Goal: Task Accomplishment & Management: Use online tool/utility

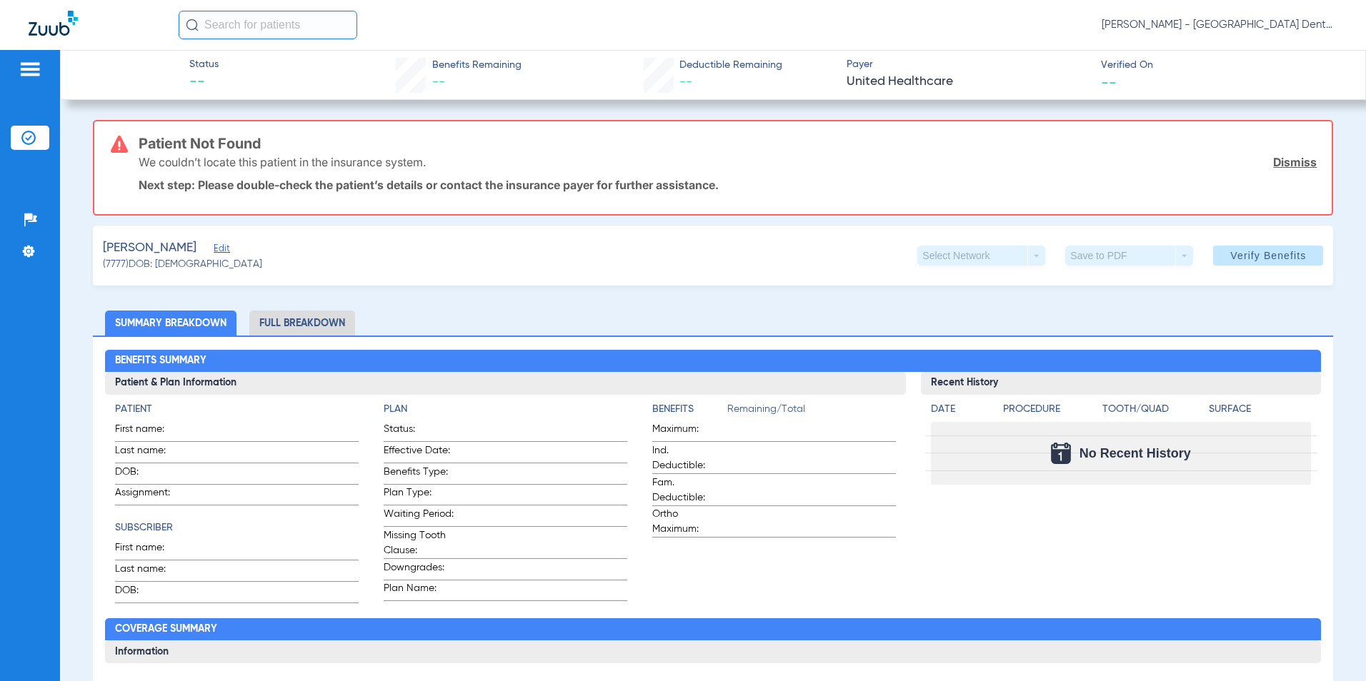
click at [1276, 164] on link "Dismiss" at bounding box center [1295, 162] width 44 height 14
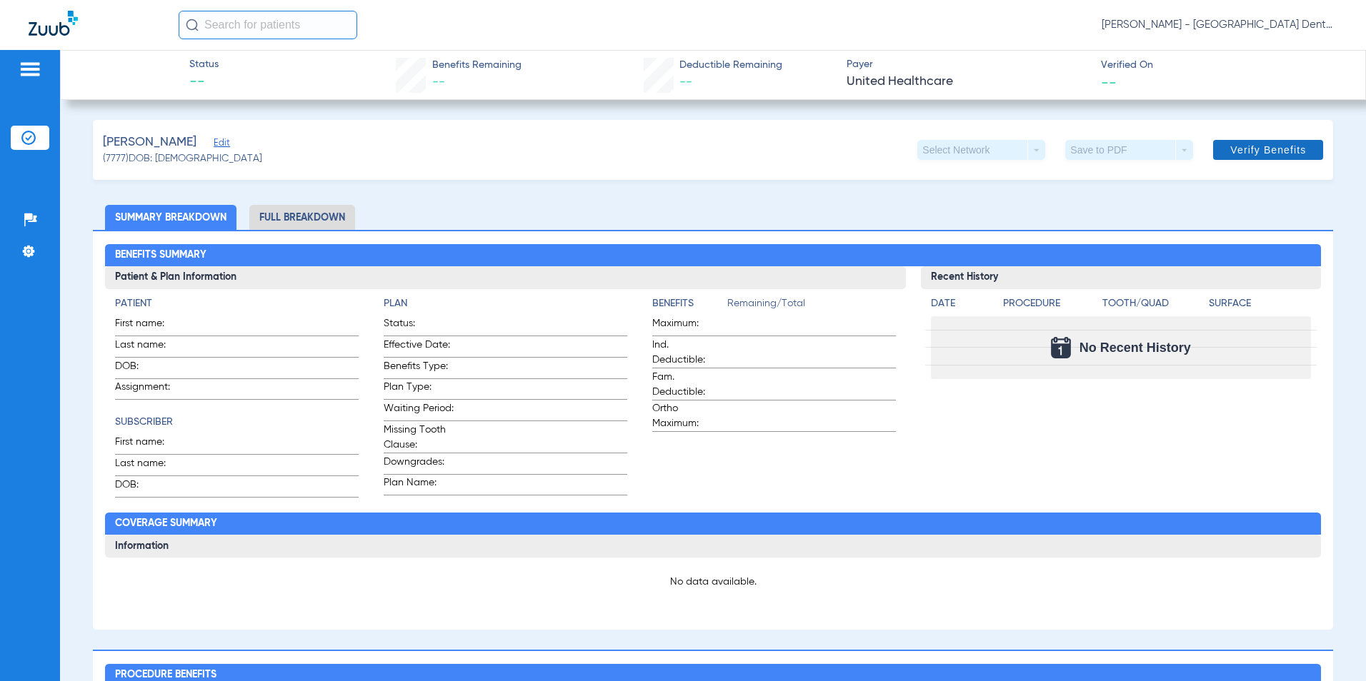
click at [1264, 146] on span "Verify Benefits" at bounding box center [1268, 149] width 76 height 11
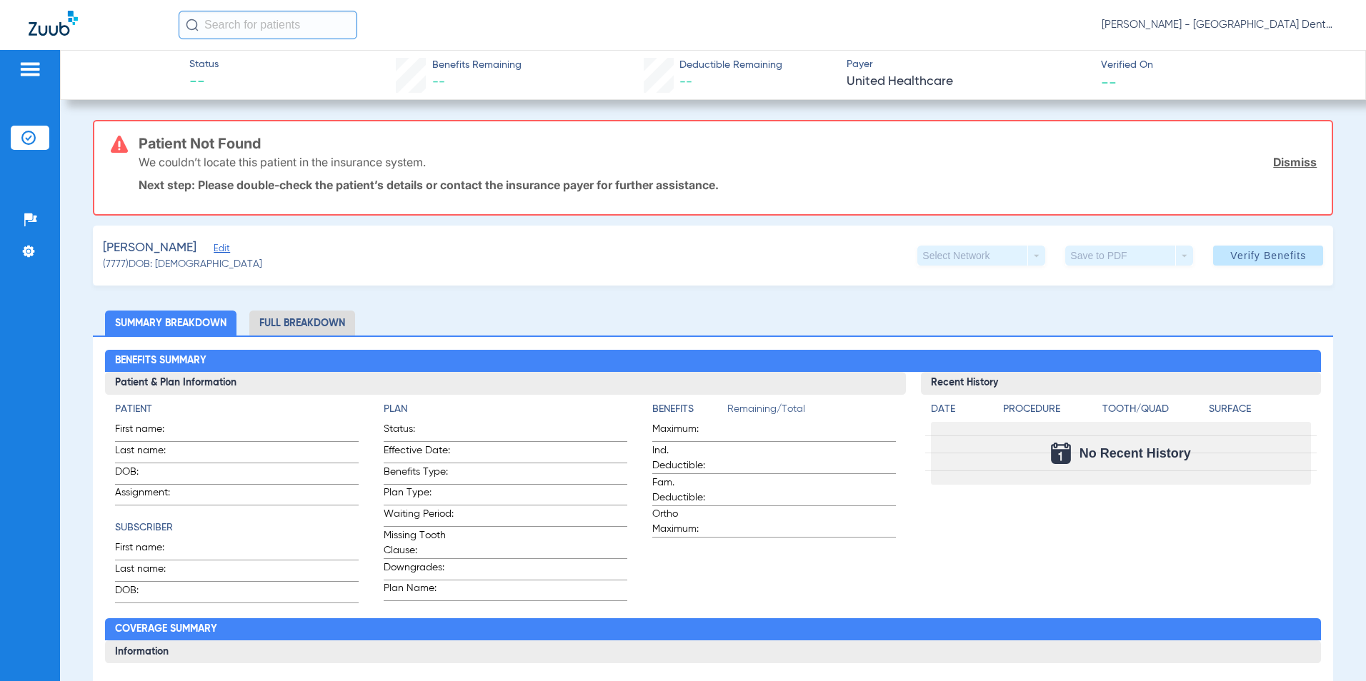
click at [1275, 263] on span at bounding box center [1268, 256] width 110 height 34
click at [1290, 162] on link "Dismiss" at bounding box center [1295, 162] width 44 height 14
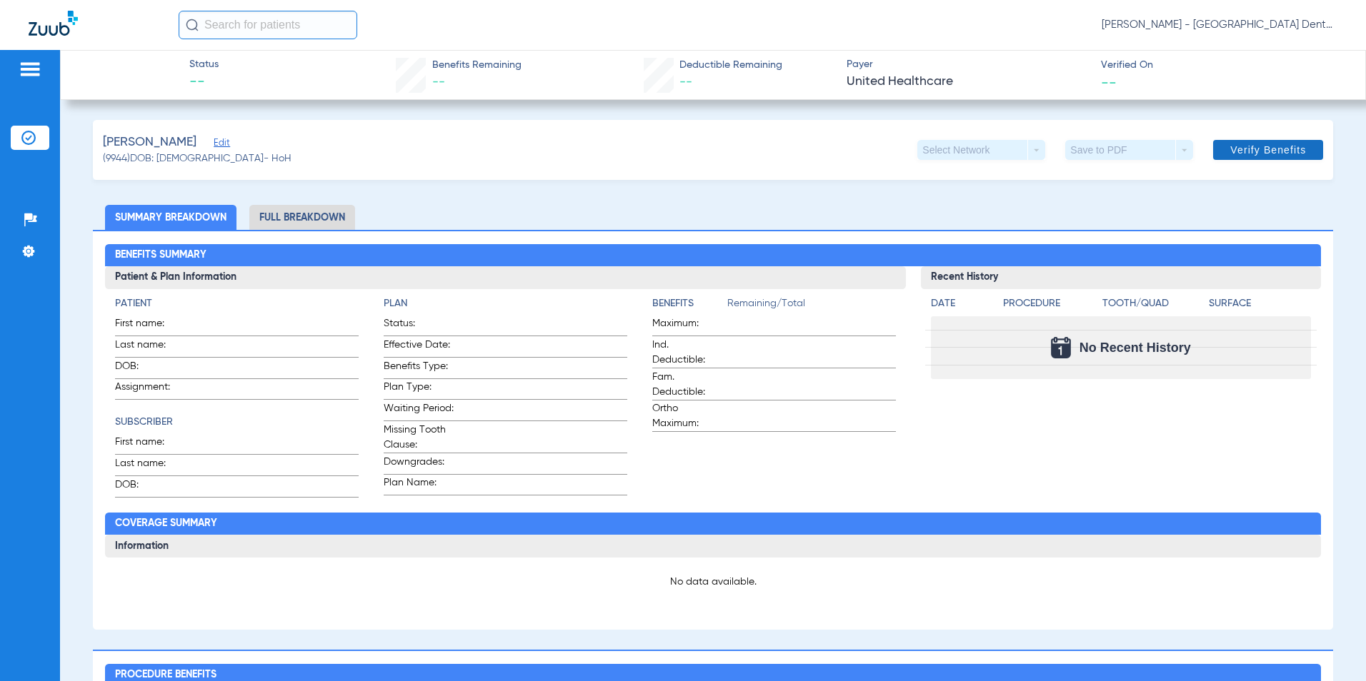
click at [1265, 149] on span "Verify Benefits" at bounding box center [1268, 149] width 76 height 11
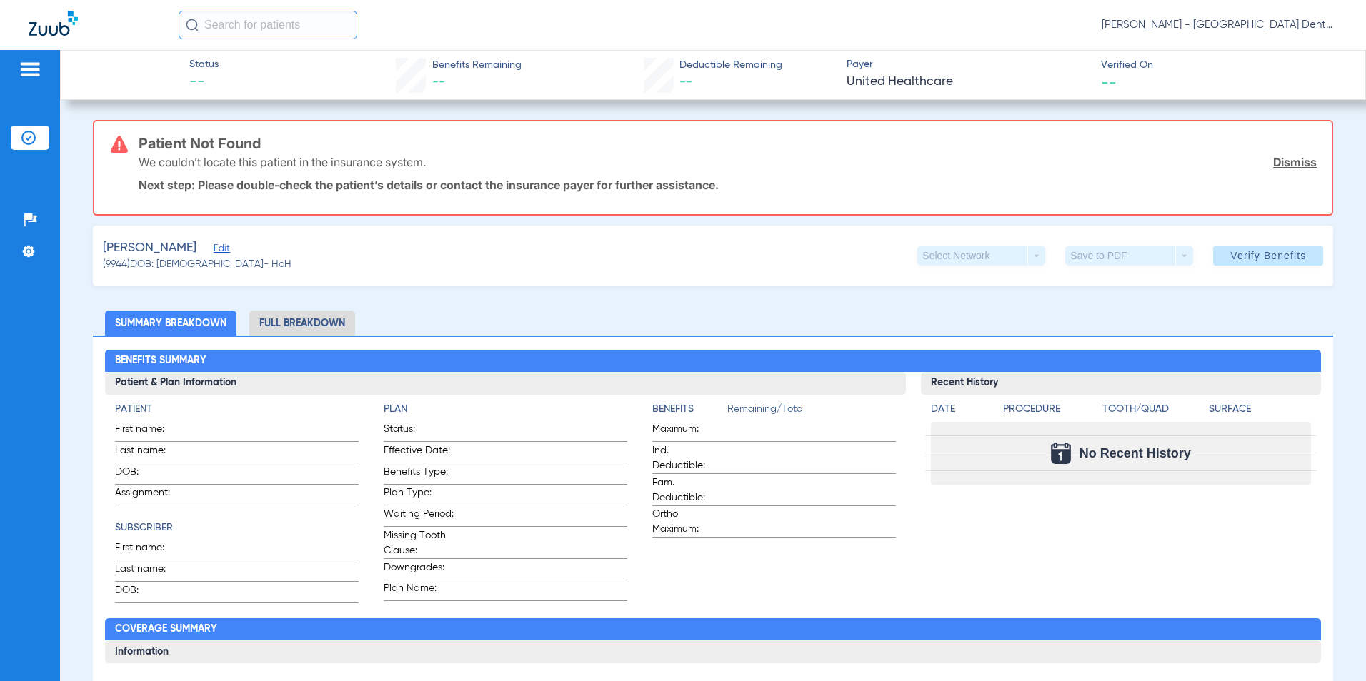
click at [1281, 161] on link "Dismiss" at bounding box center [1295, 162] width 44 height 14
